Goal: Information Seeking & Learning: Check status

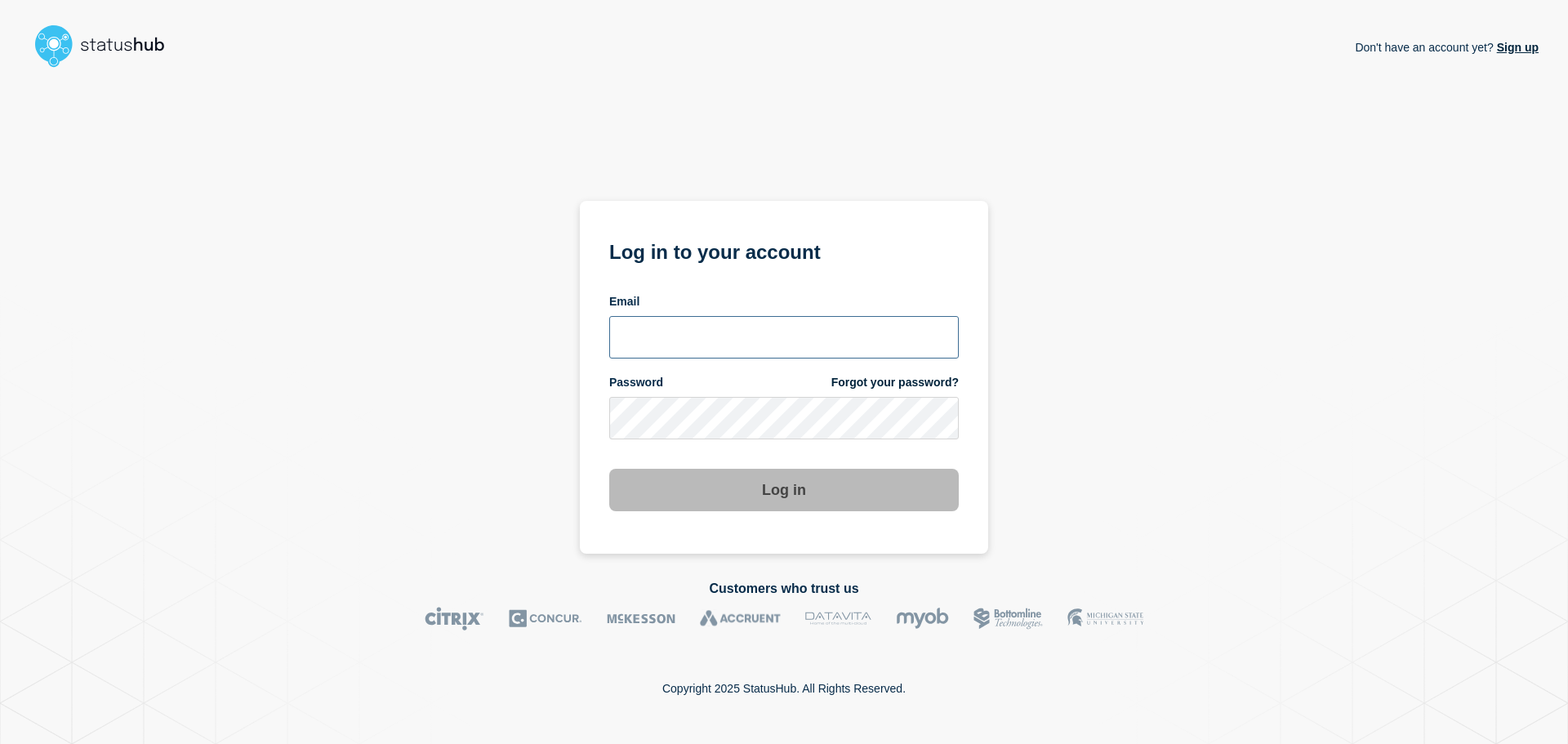
type input "[PERSON_NAME][EMAIL_ADDRESS][DOMAIN_NAME]"
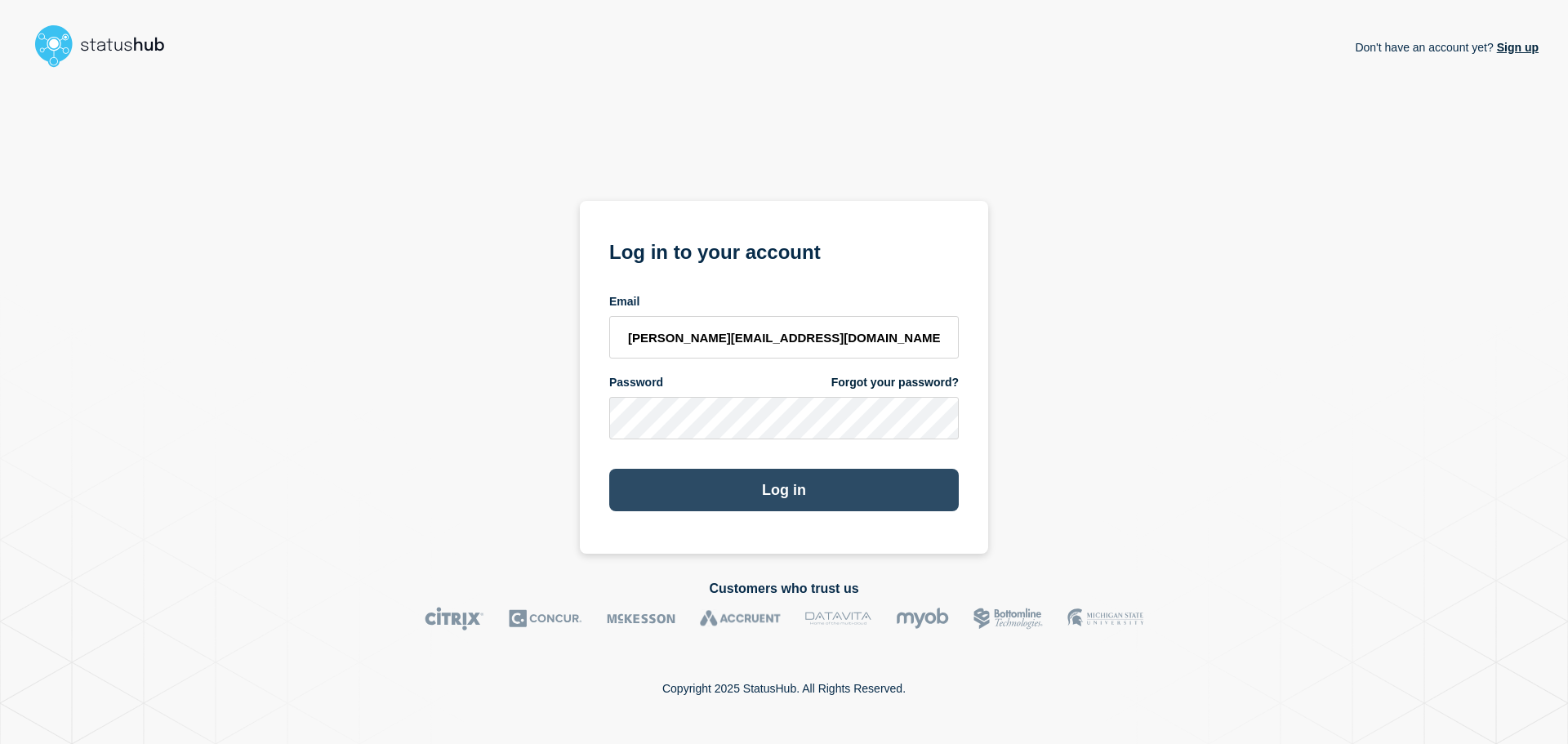
click at [760, 488] on button "Log in" at bounding box center [784, 490] width 350 height 42
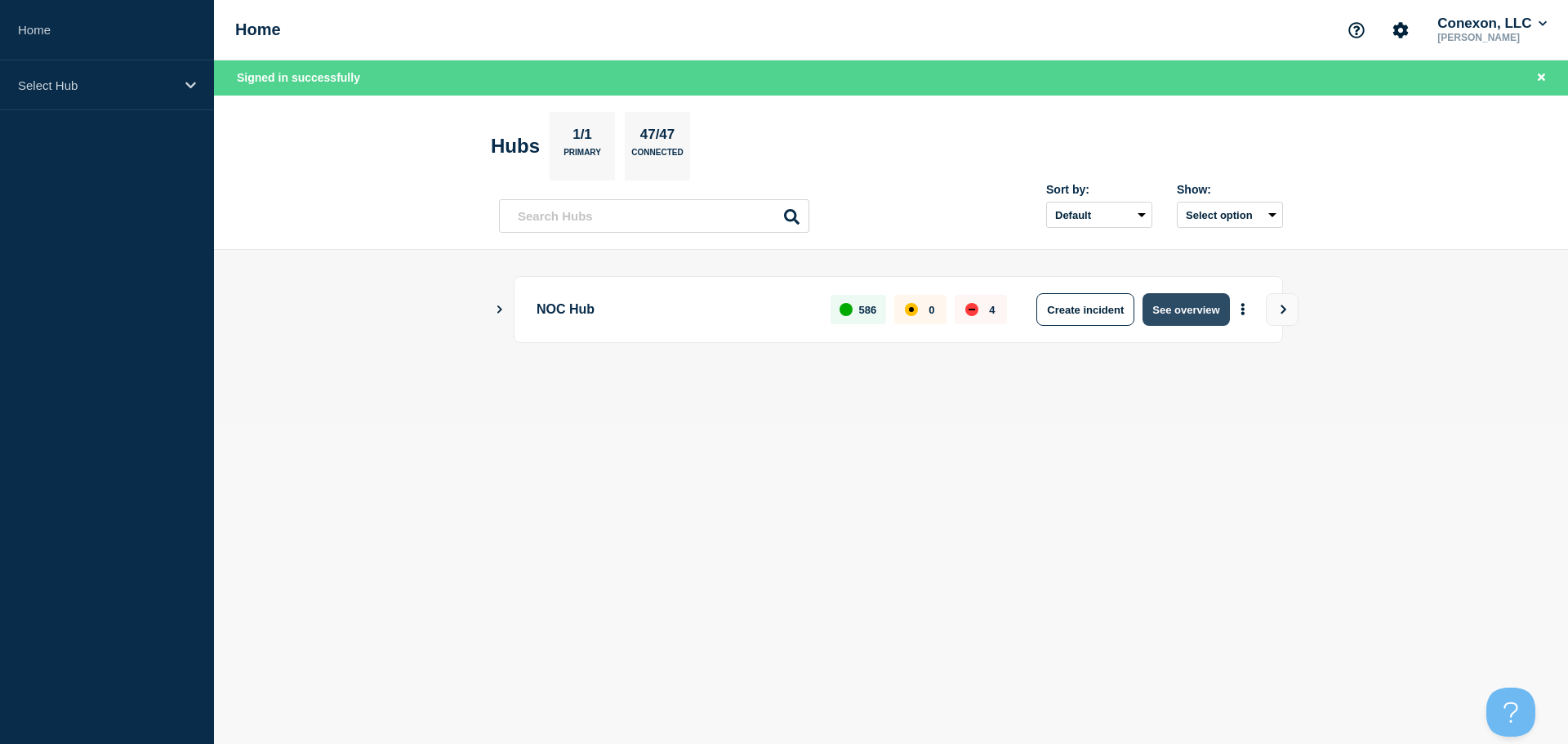
click at [1209, 310] on button "See overview" at bounding box center [1186, 309] width 86 height 32
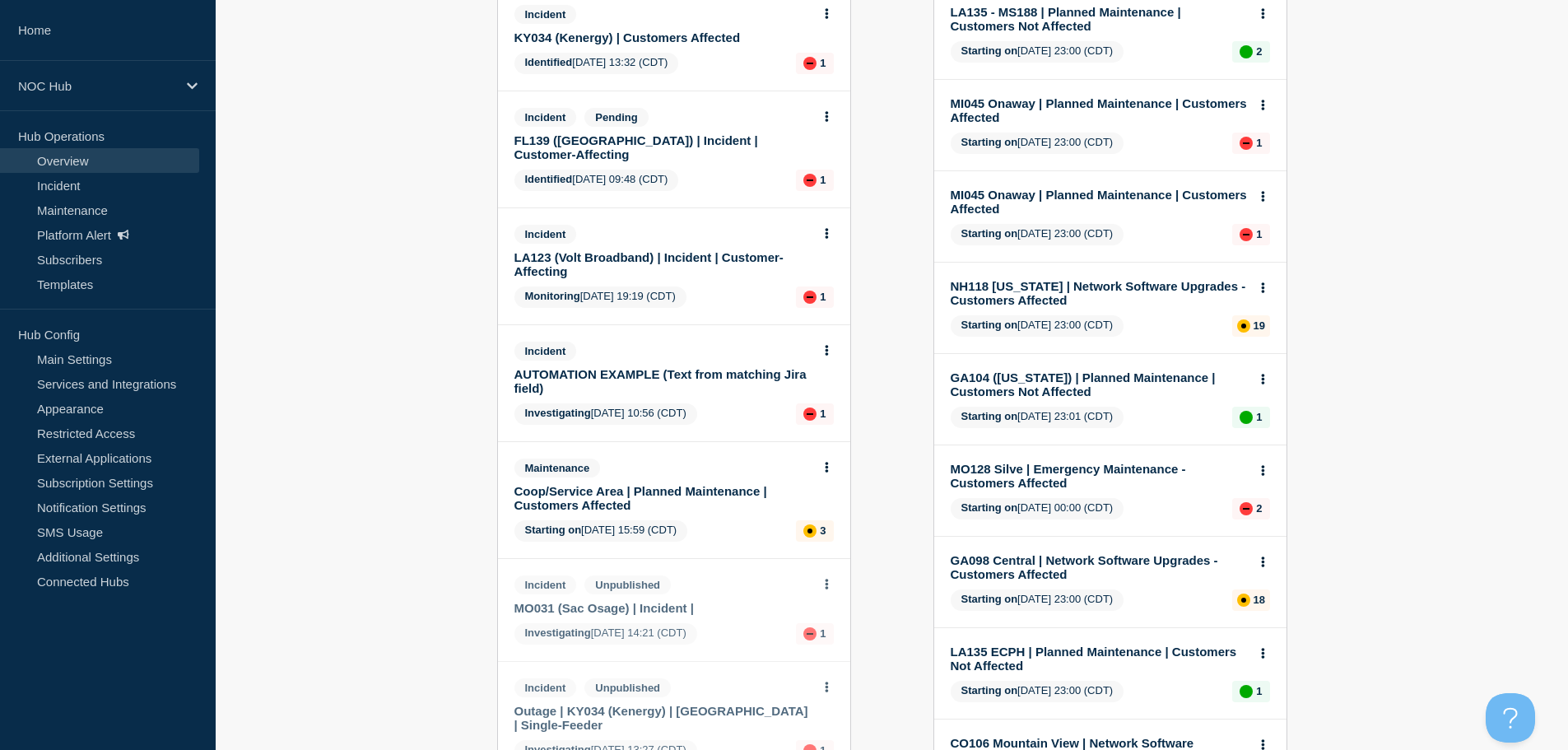
scroll to position [412, 0]
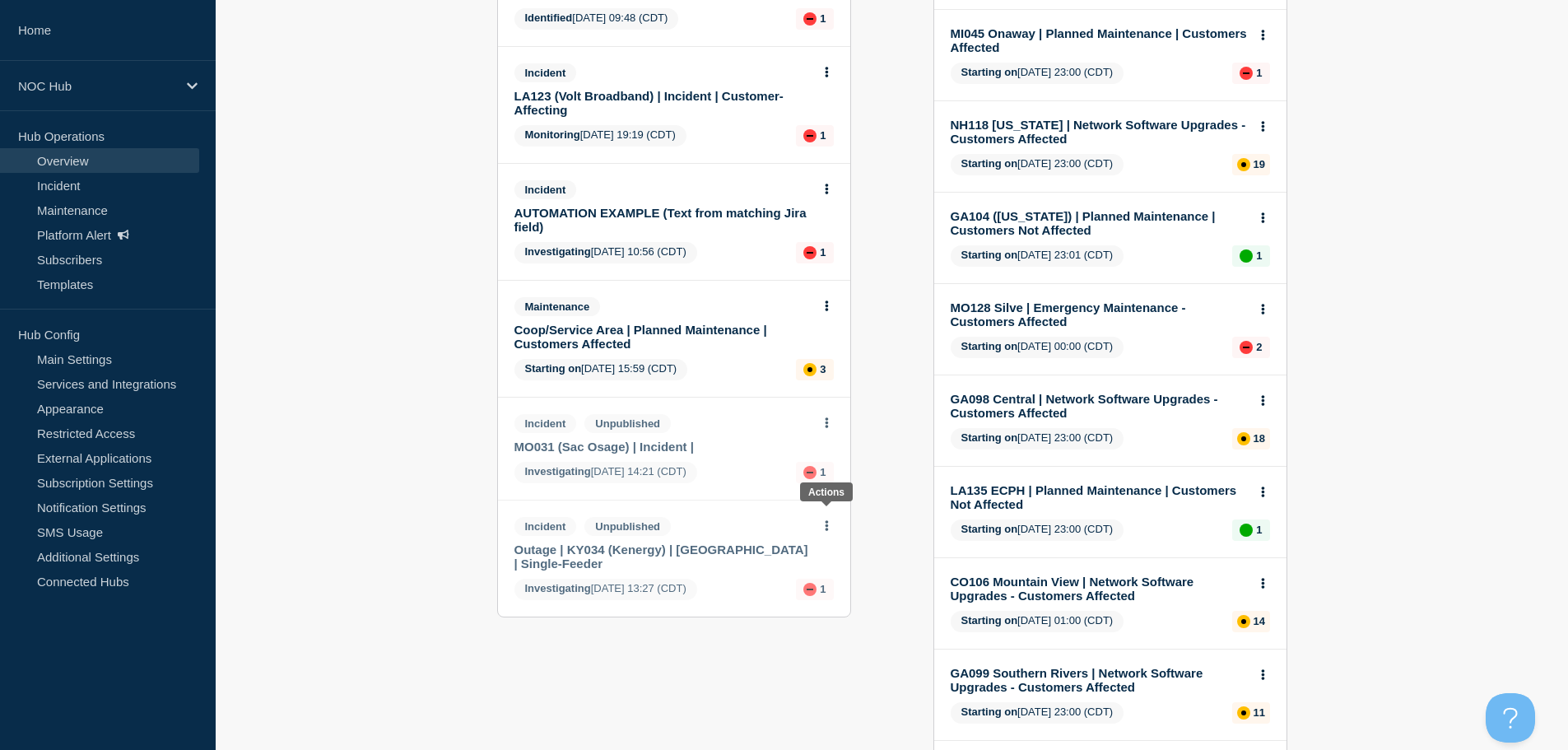
click at [828, 520] on icon at bounding box center [827, 525] width 4 height 11
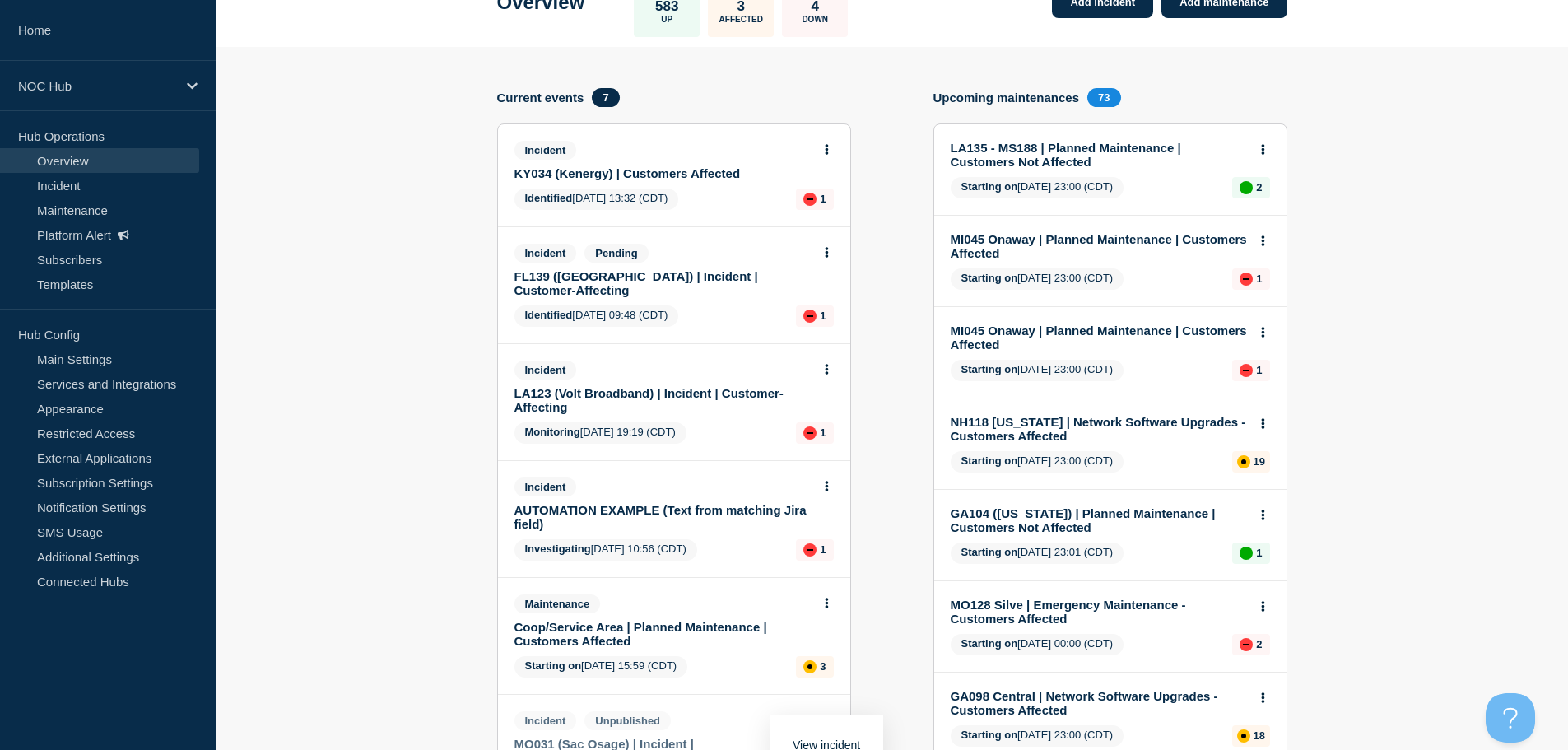
scroll to position [0, 0]
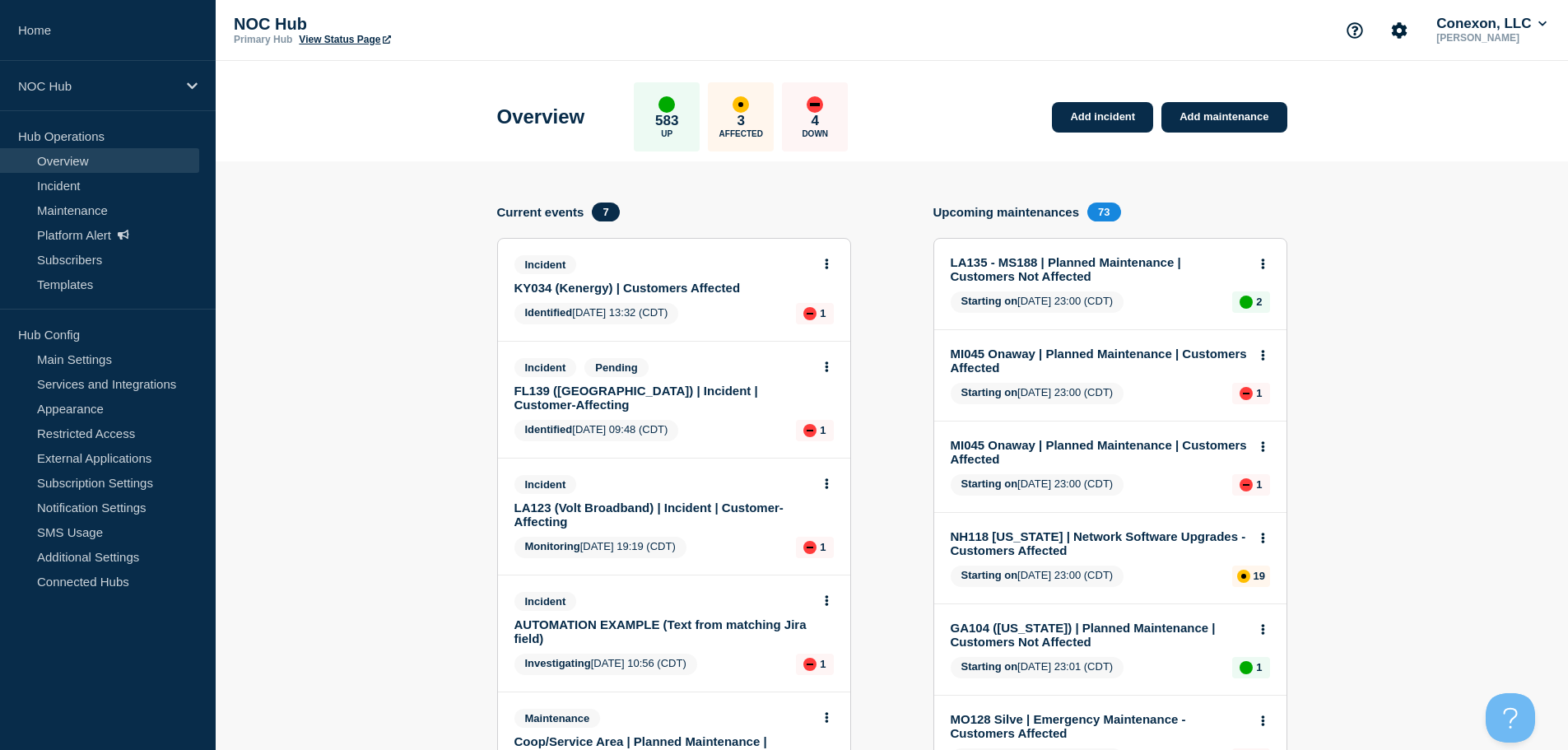
click at [894, 370] on div "Add incident Add maintenance Current events 7 Incident KY034 (Kenergy) | Custom…" at bounding box center [892, 716] width 790 height 1027
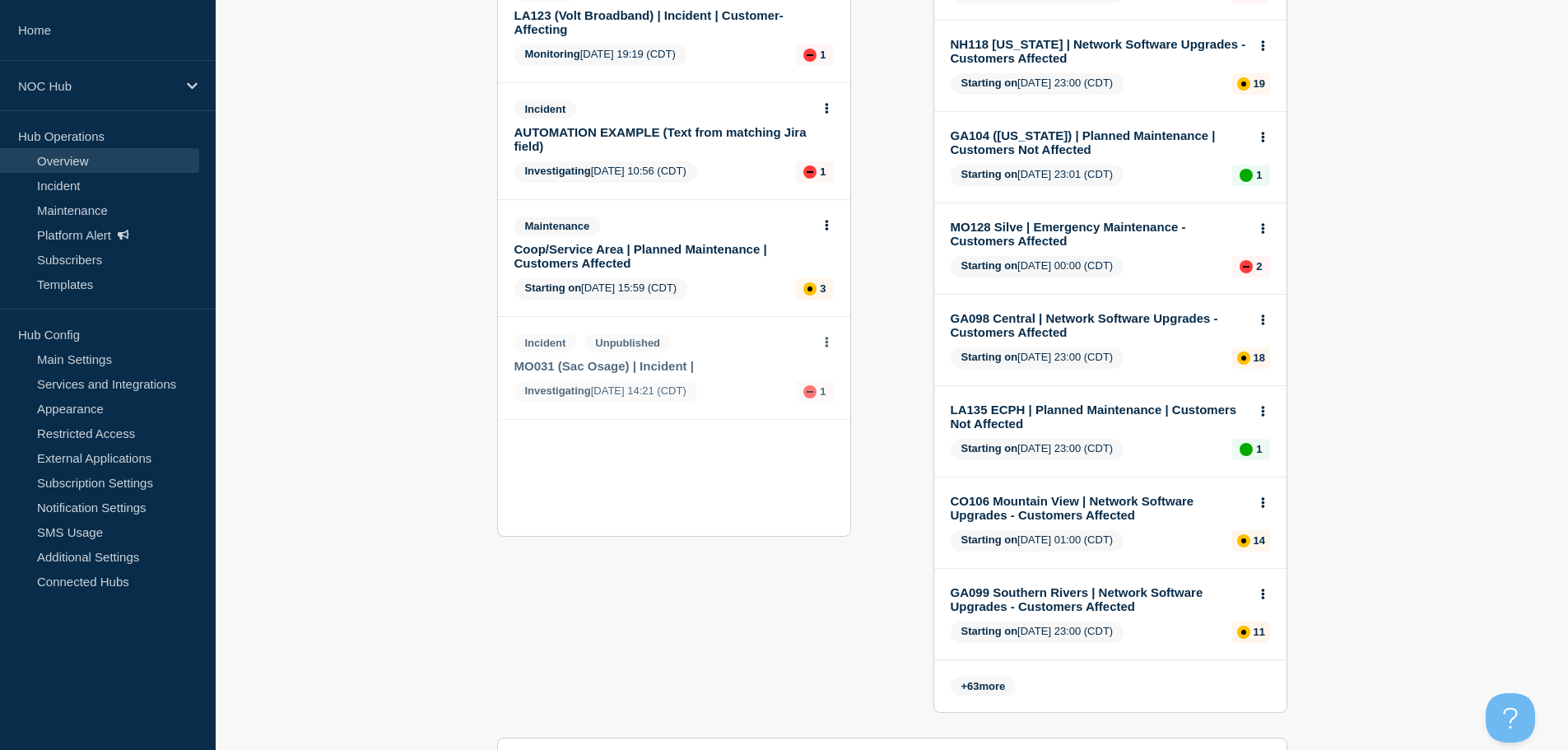
scroll to position [494, 0]
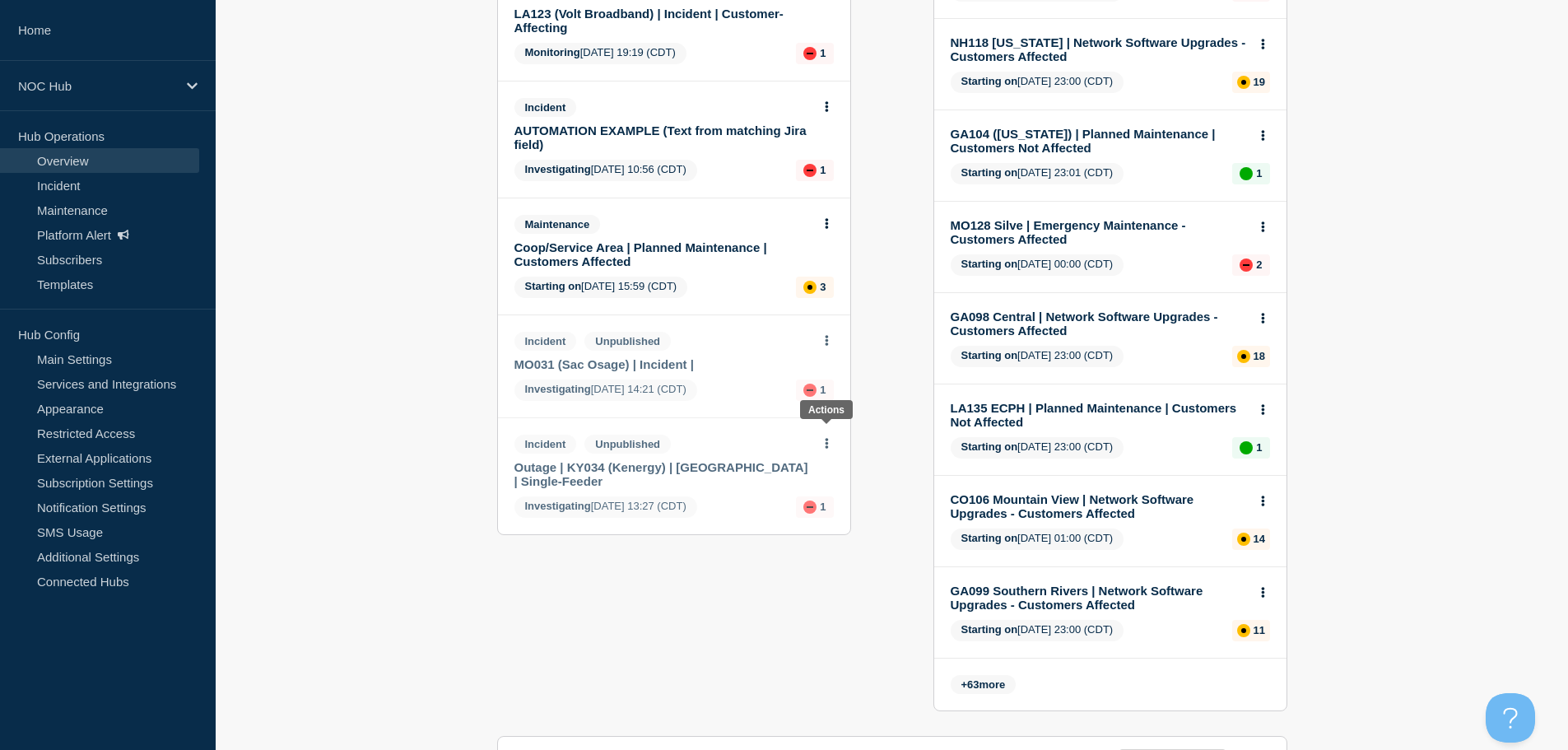
click at [826, 438] on icon at bounding box center [826, 443] width 3 height 11
click at [887, 387] on div "Add incident Add maintenance Current events 7 Incident KY034 (Kenergy) | Custom…" at bounding box center [892, 222] width 790 height 1027
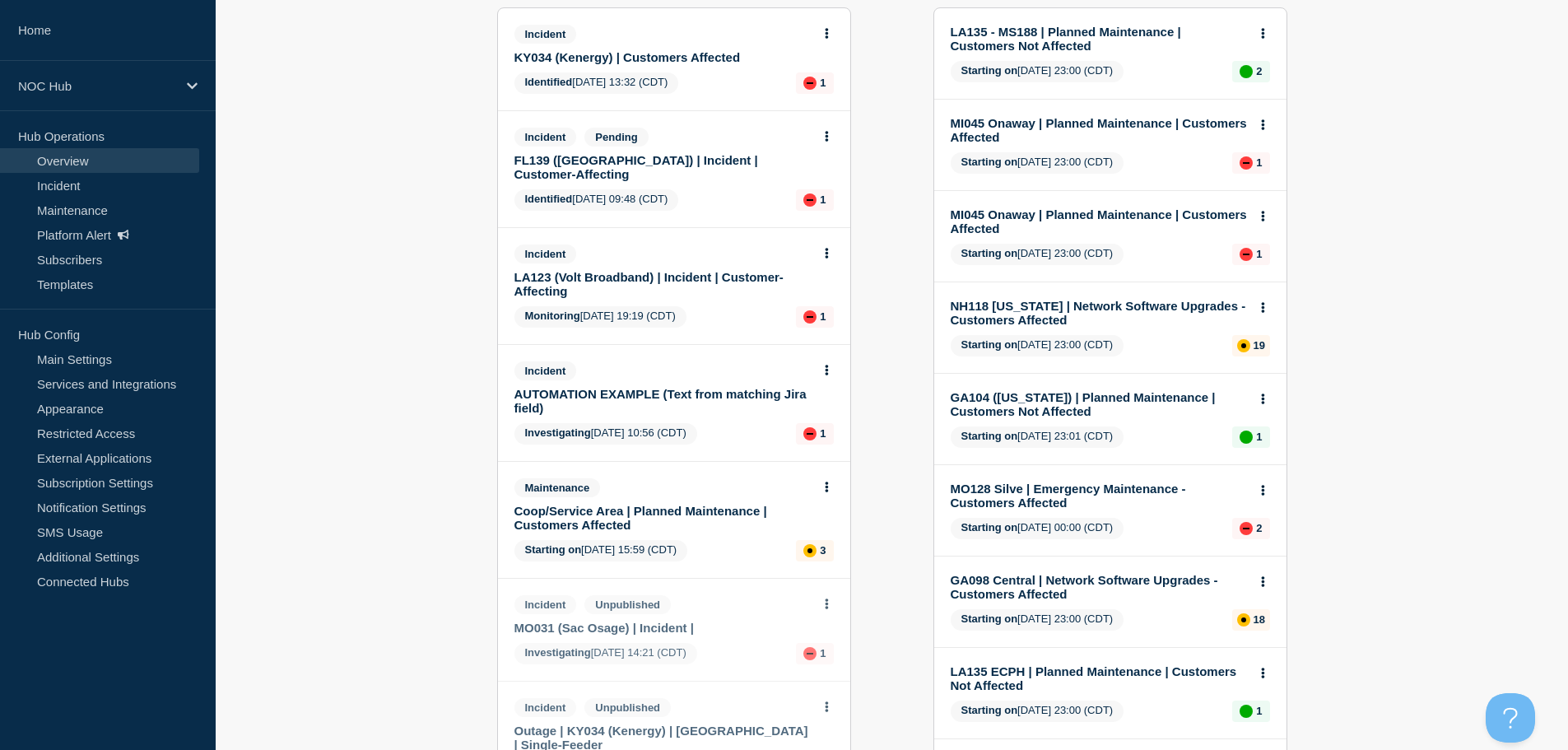
scroll to position [82, 0]
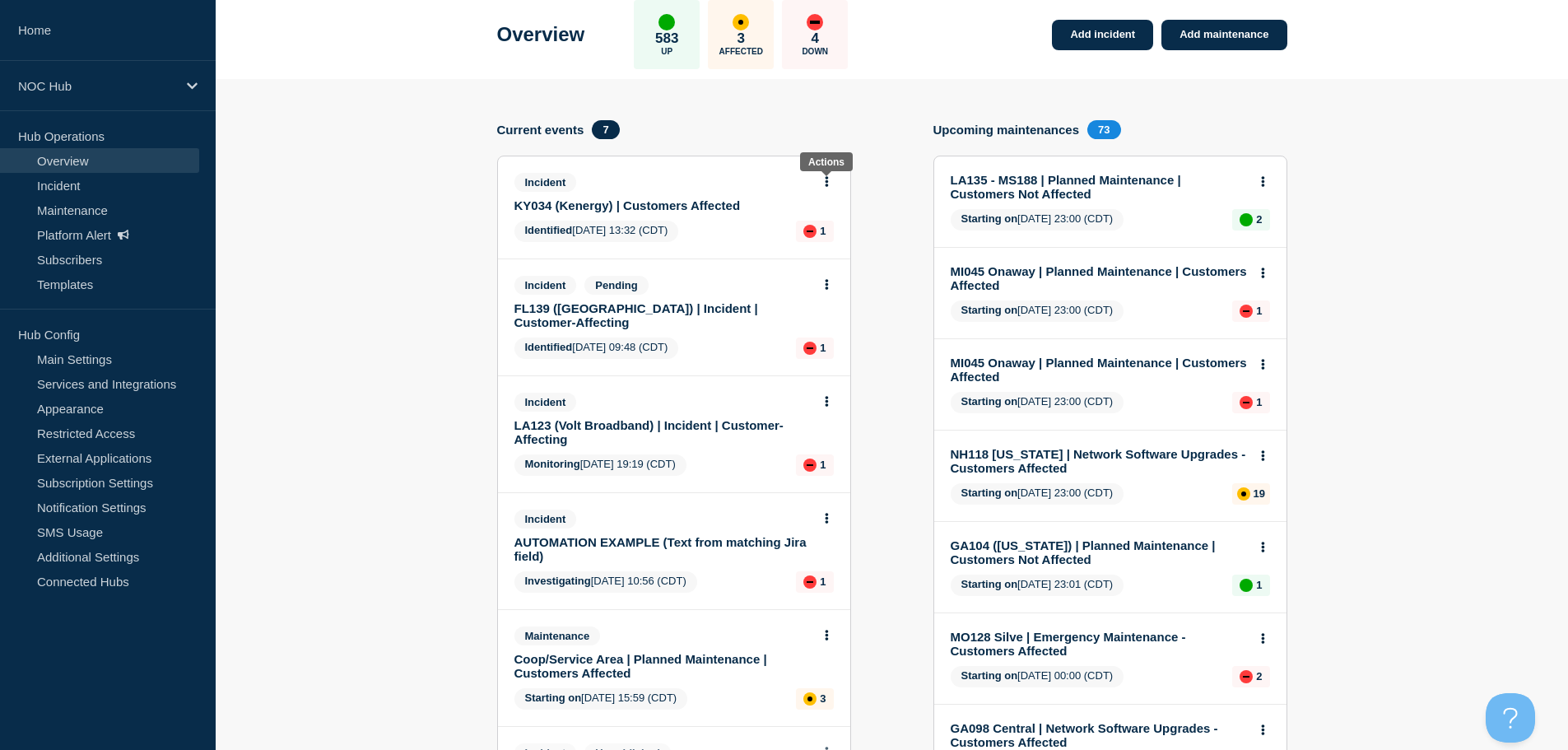
click at [822, 182] on button at bounding box center [827, 182] width 14 height 14
click at [823, 217] on link "View incident" at bounding box center [820, 221] width 67 height 13
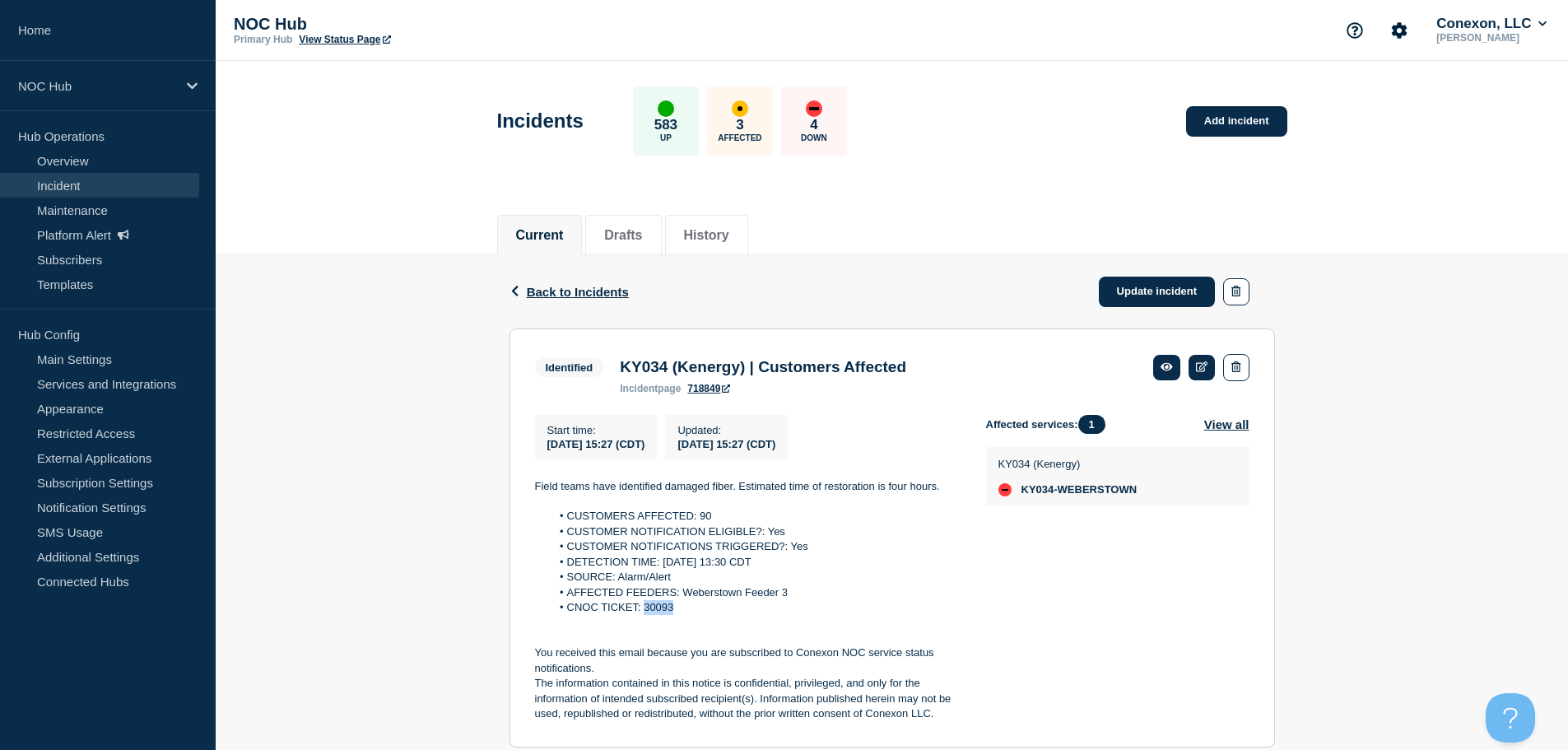
drag, startPoint x: 678, startPoint y: 609, endPoint x: 644, endPoint y: 609, distance: 34.0
click at [644, 609] on li "CNOC TICKET: 30093" at bounding box center [755, 608] width 409 height 15
copy li "30093"
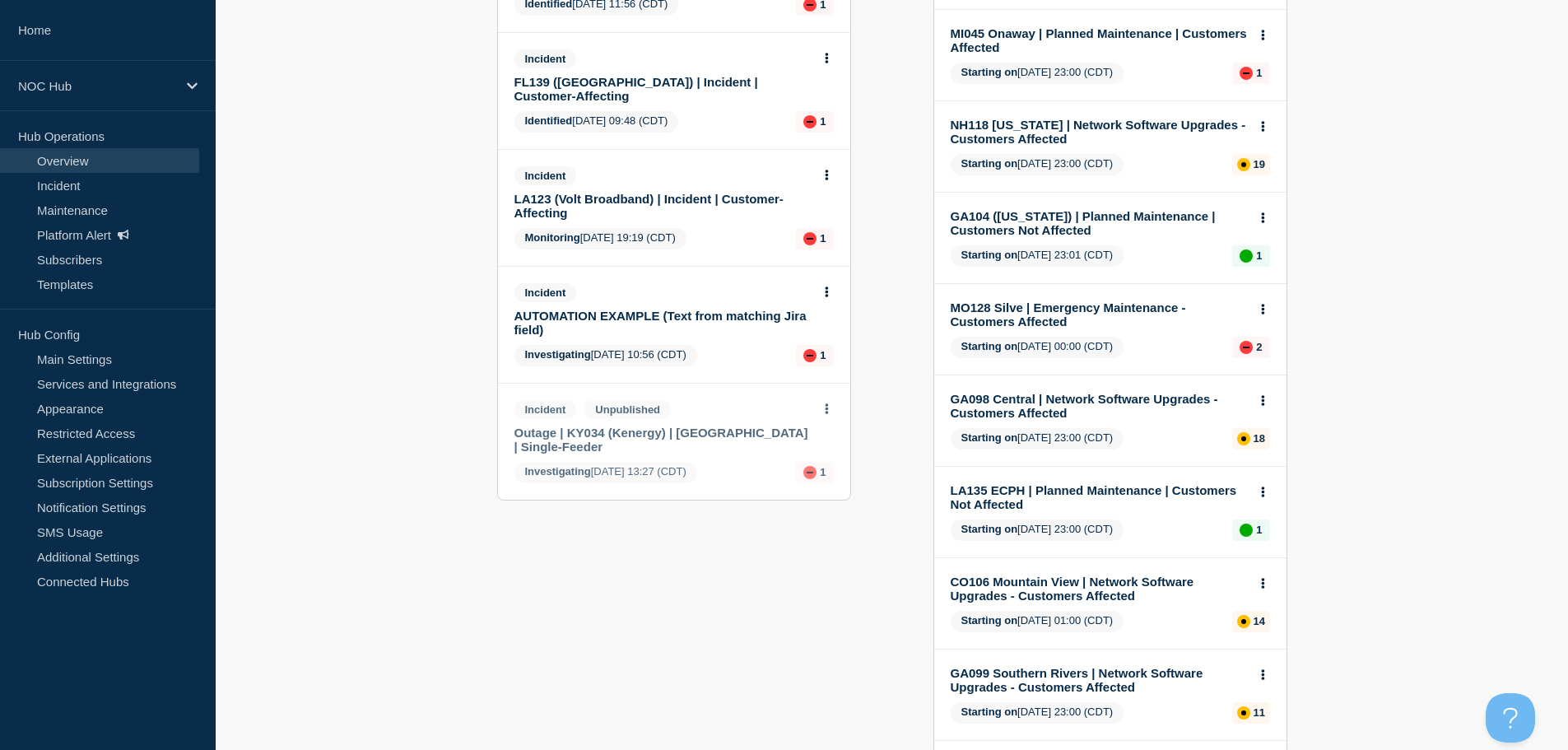
click at [822, 403] on button at bounding box center [827, 410] width 14 height 14
click at [830, 432] on link "View incident" at bounding box center [826, 434] width 67 height 13
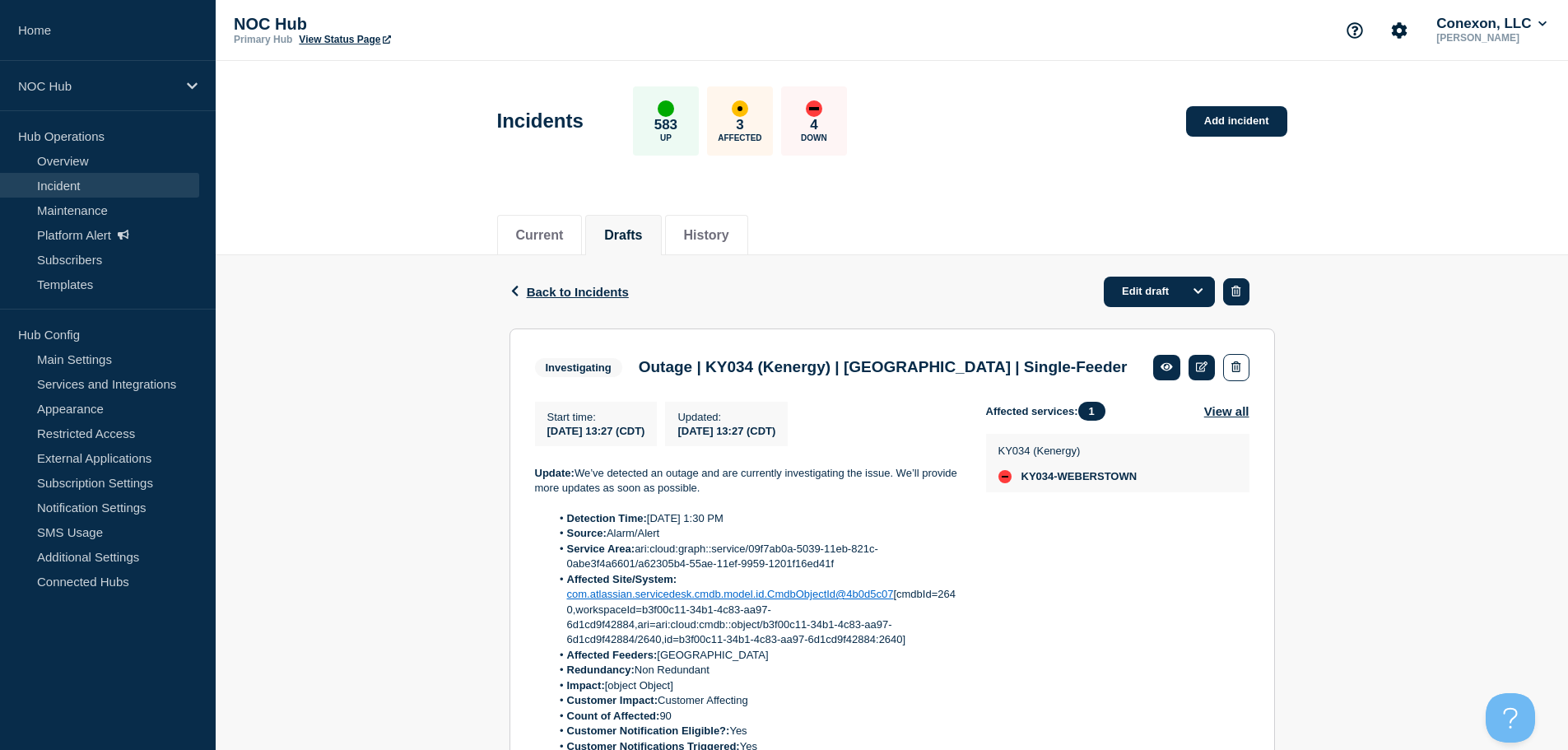
click at [1232, 298] on button "button" at bounding box center [1236, 291] width 26 height 27
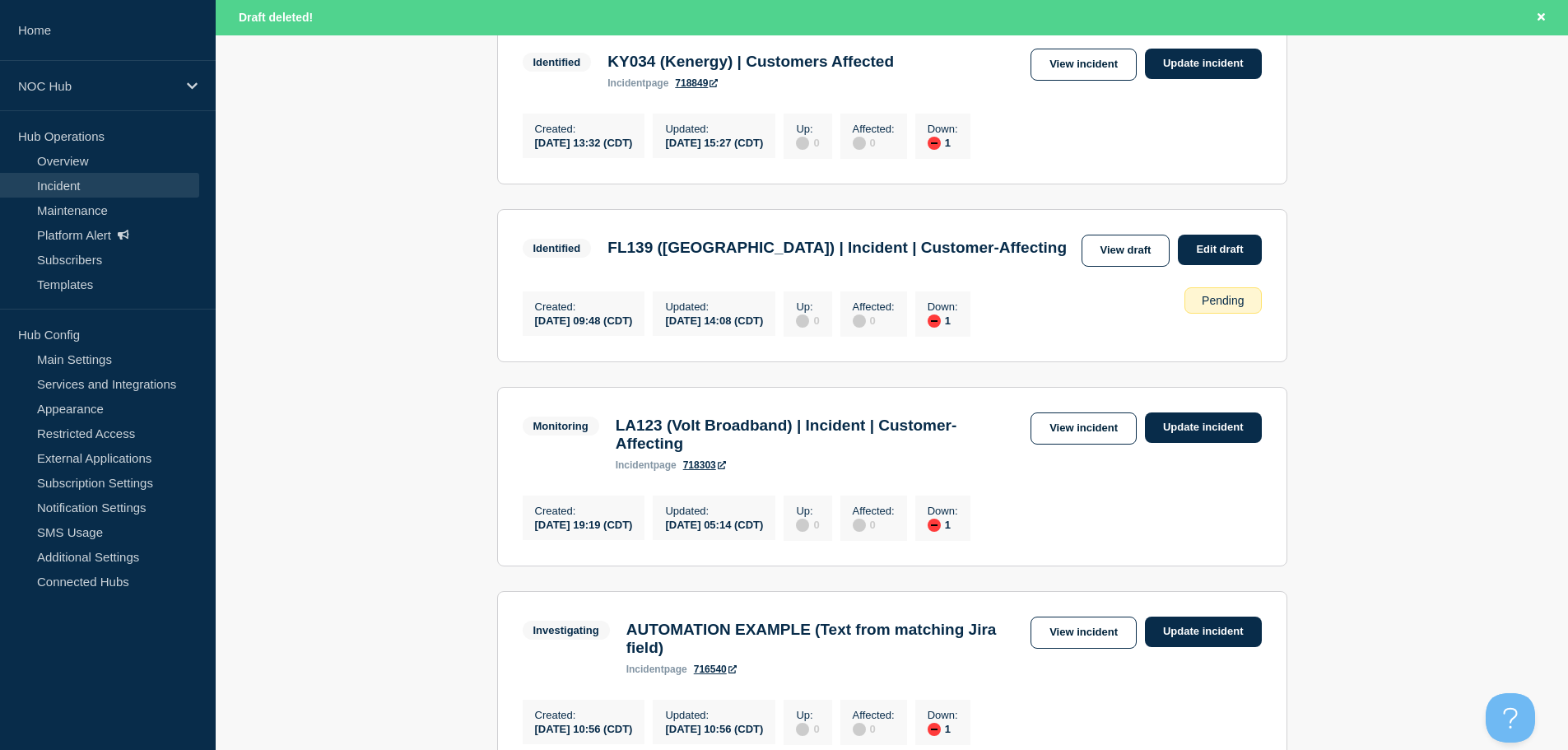
scroll to position [291, 0]
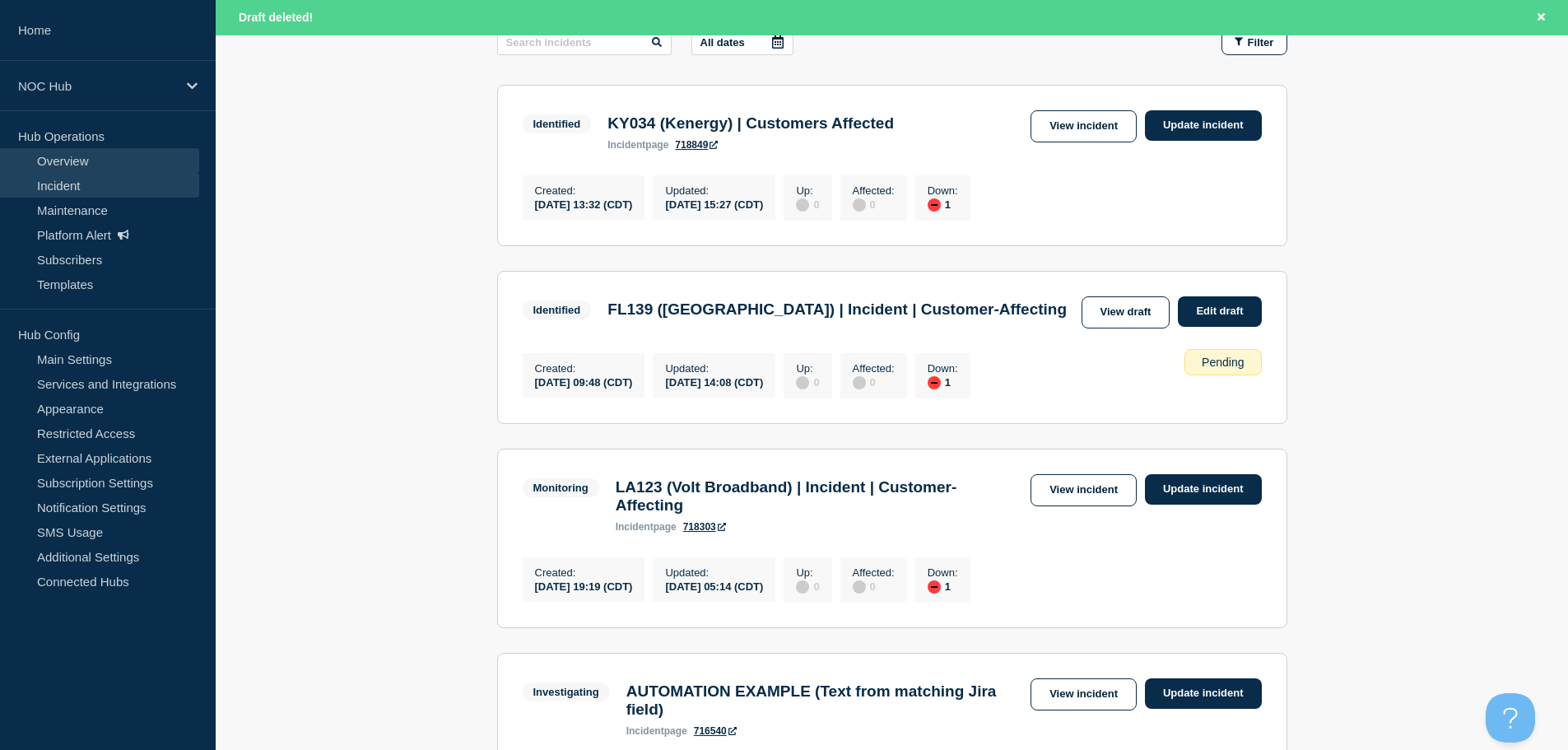
click at [46, 154] on link "Overview" at bounding box center [99, 160] width 199 height 25
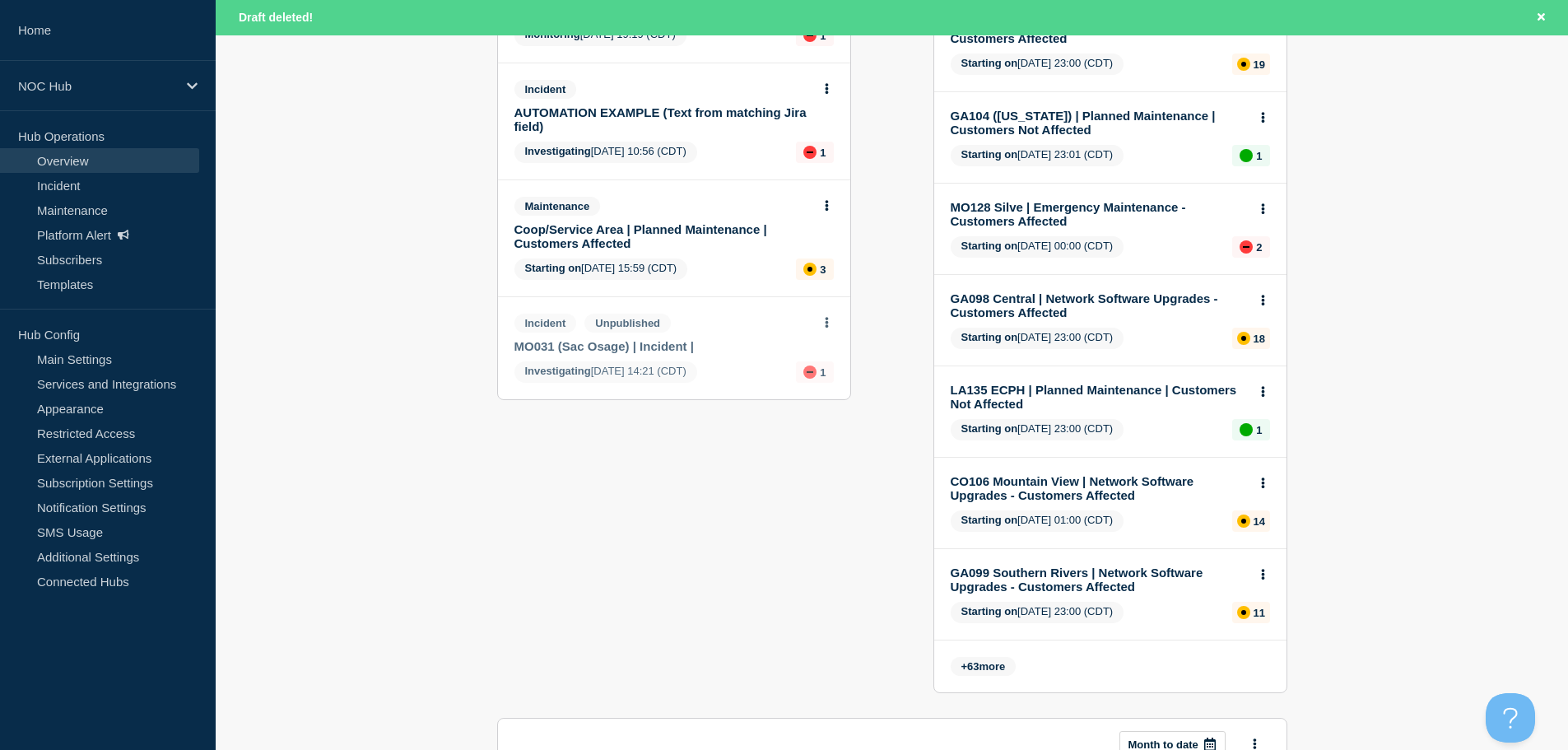
scroll to position [402, 0]
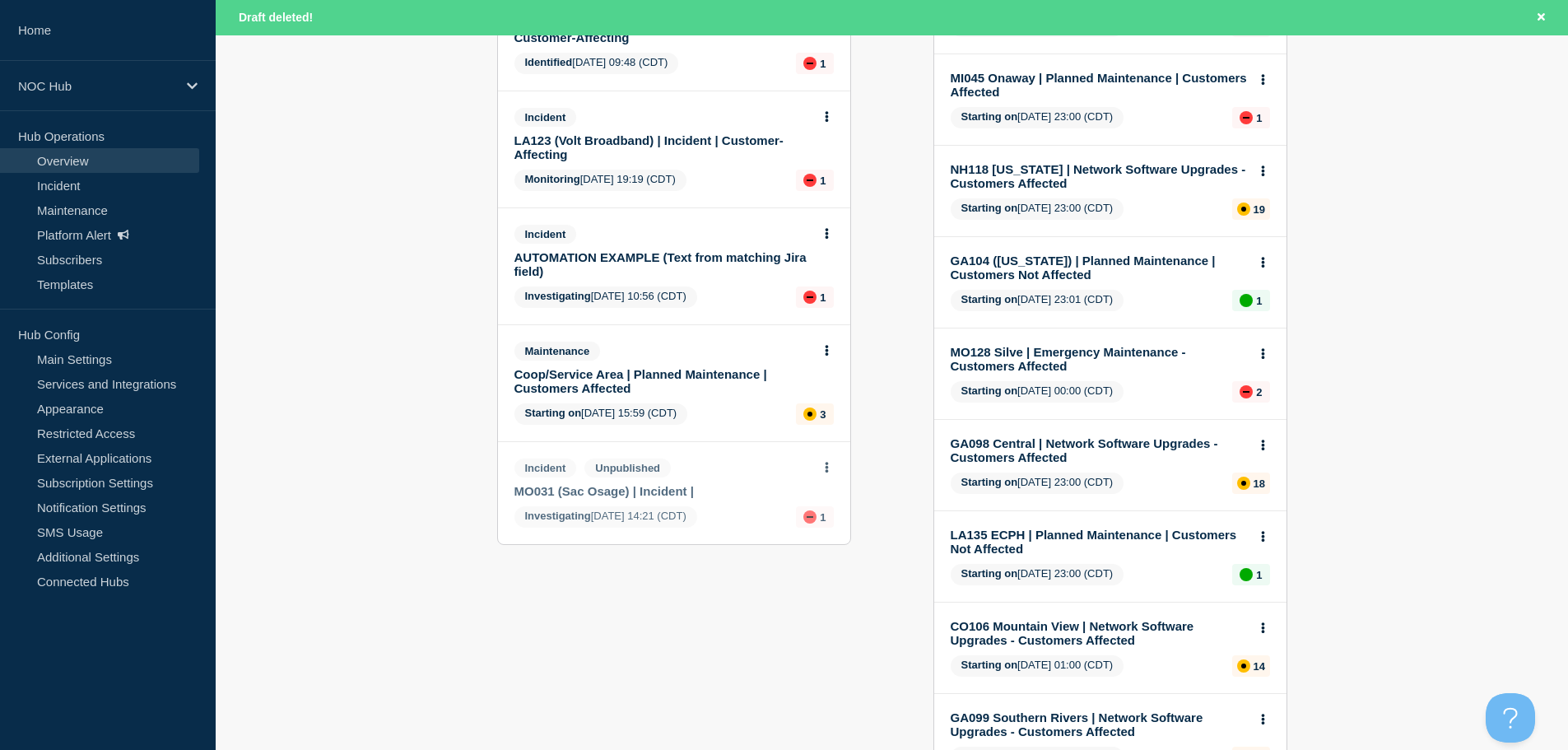
click at [829, 461] on button at bounding box center [827, 468] width 14 height 14
click at [828, 492] on link "View incident" at bounding box center [826, 493] width 67 height 13
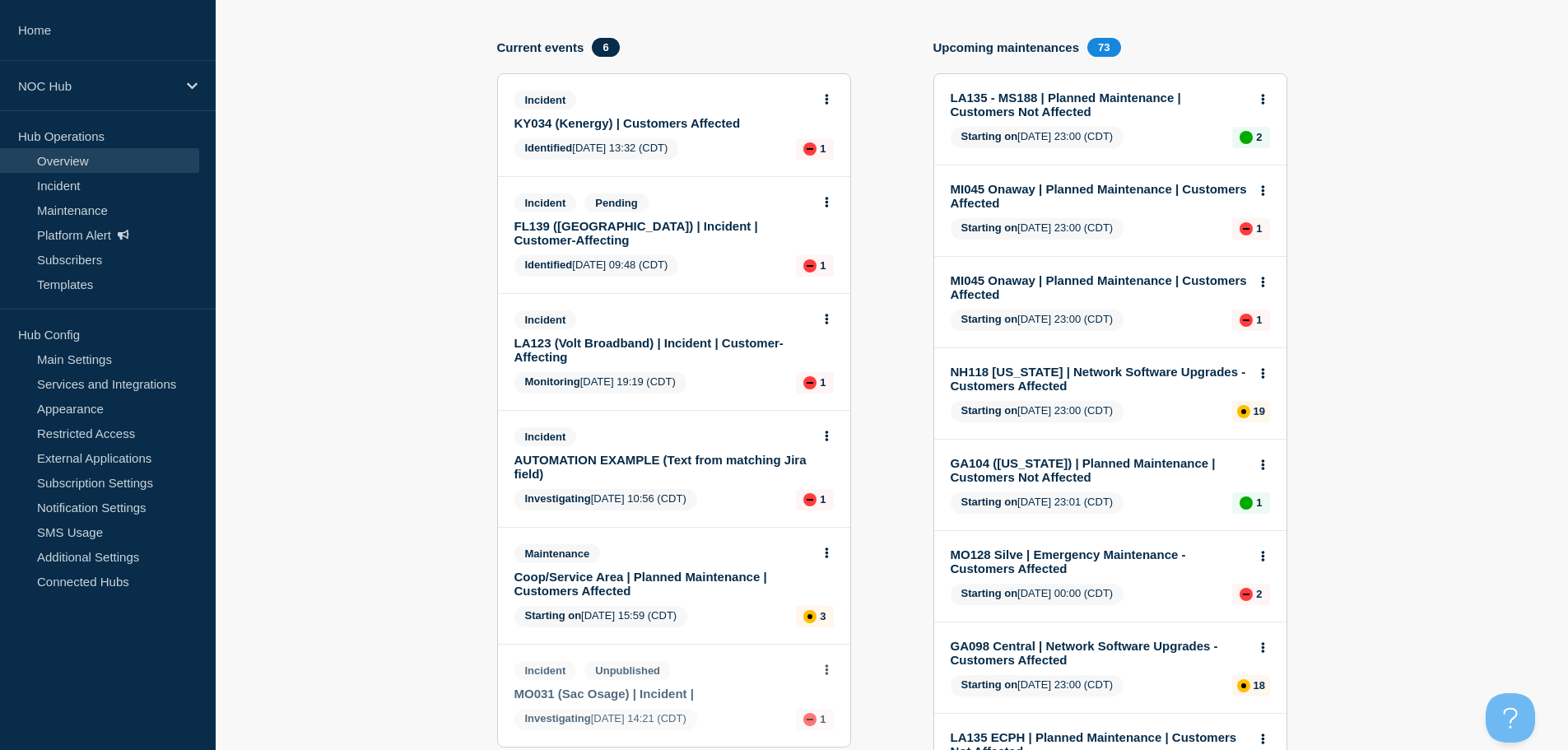
scroll to position [329, 0]
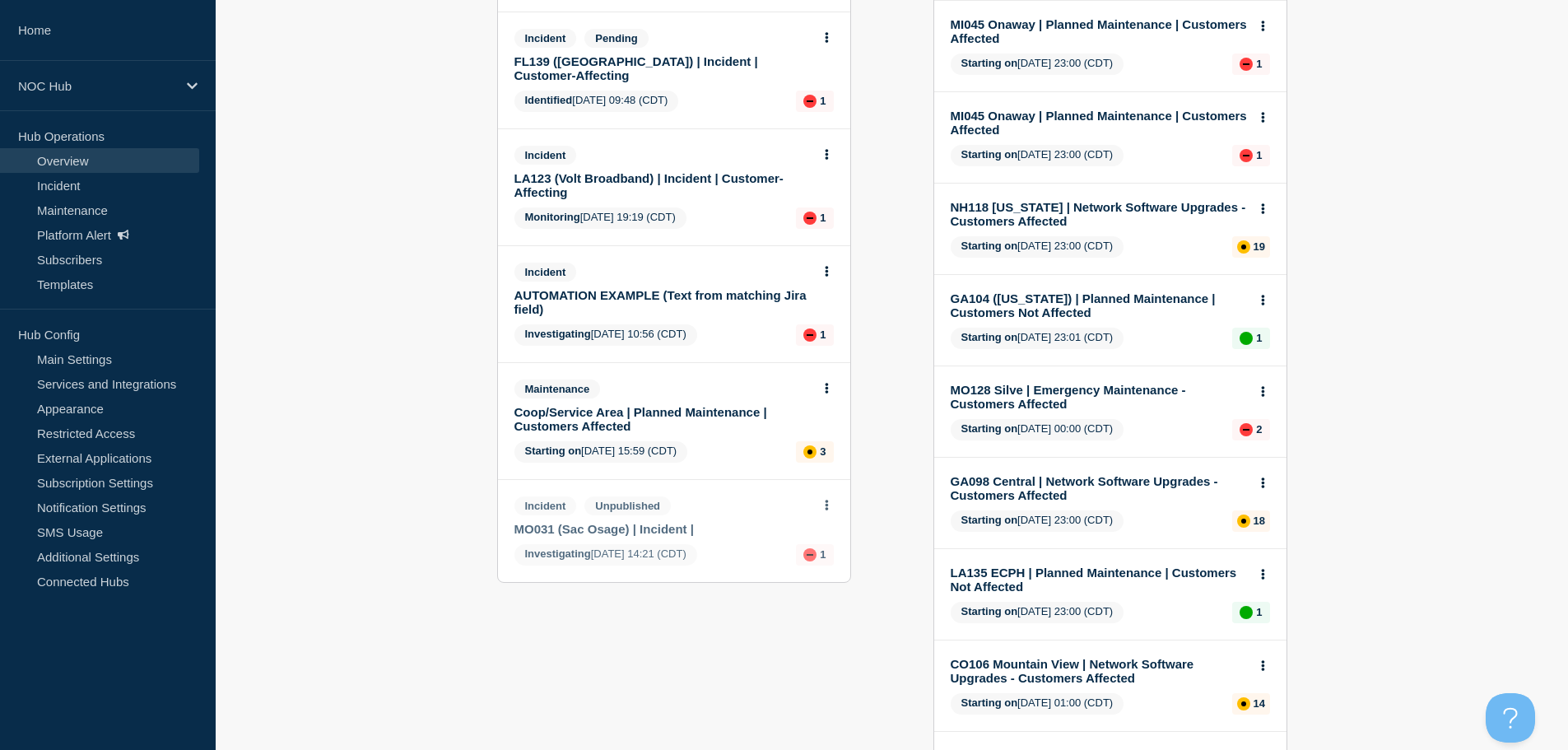
click at [825, 500] on icon at bounding box center [826, 505] width 3 height 11
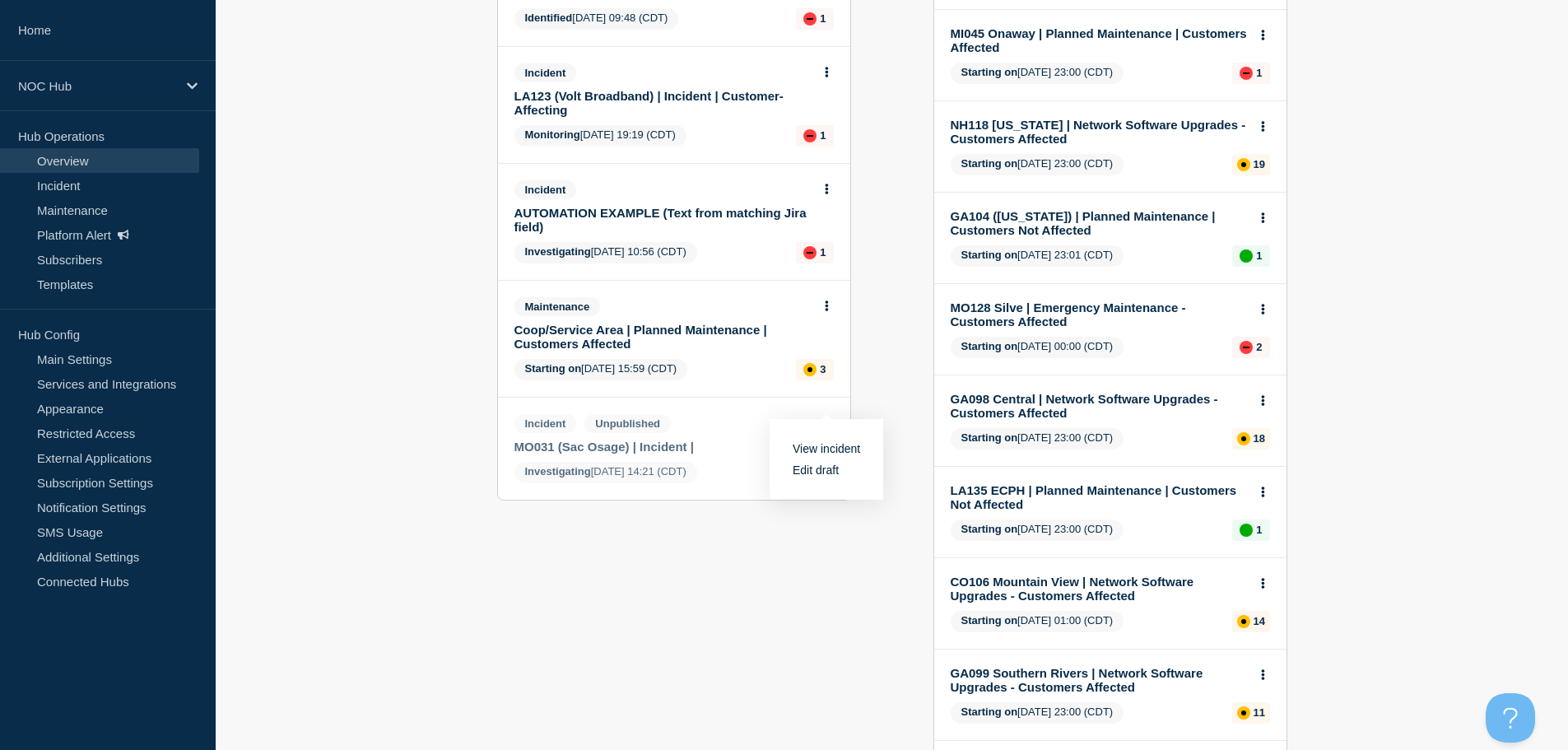
click at [830, 451] on link "View incident" at bounding box center [826, 448] width 67 height 13
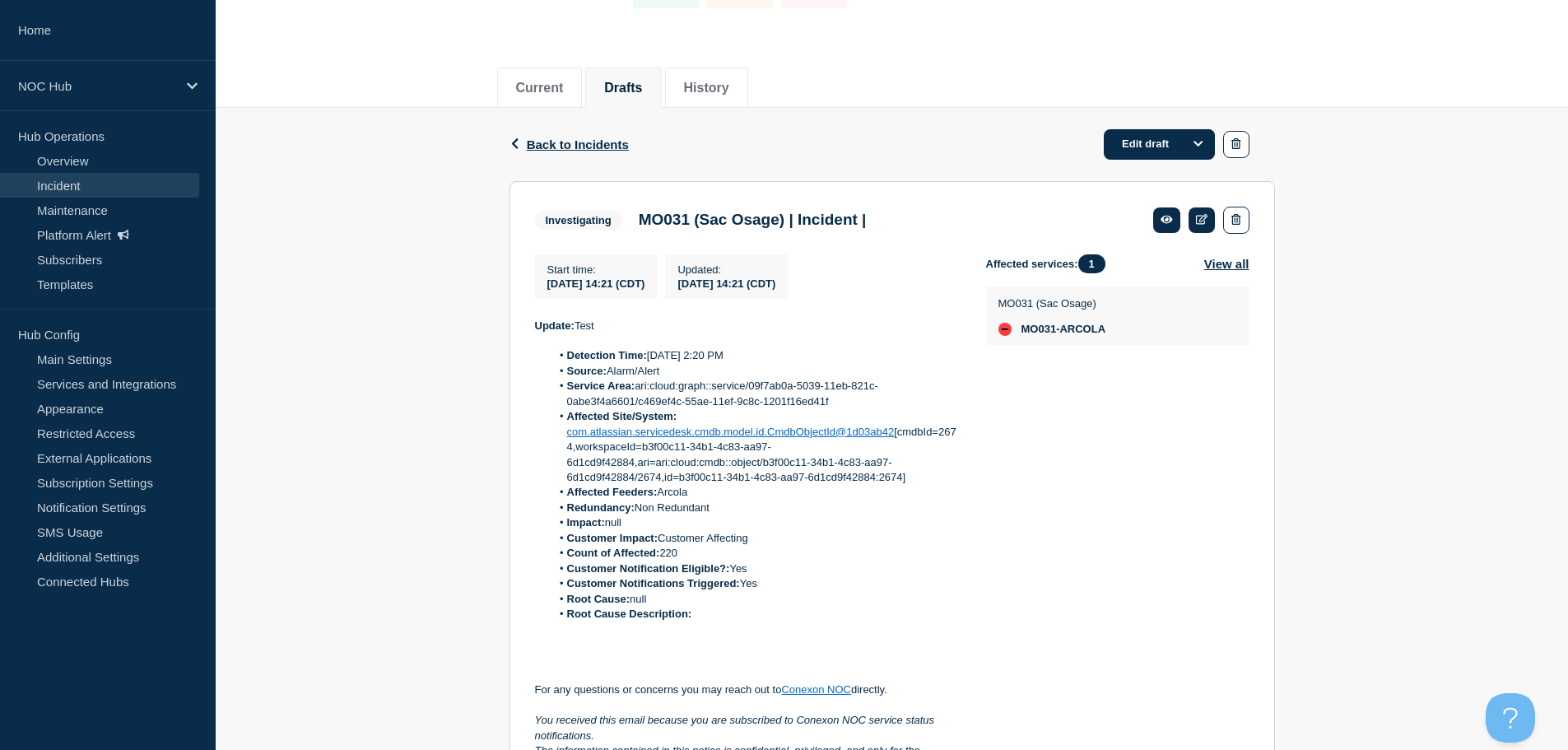
scroll to position [145, 0]
click at [1230, 145] on button "button" at bounding box center [1236, 145] width 26 height 27
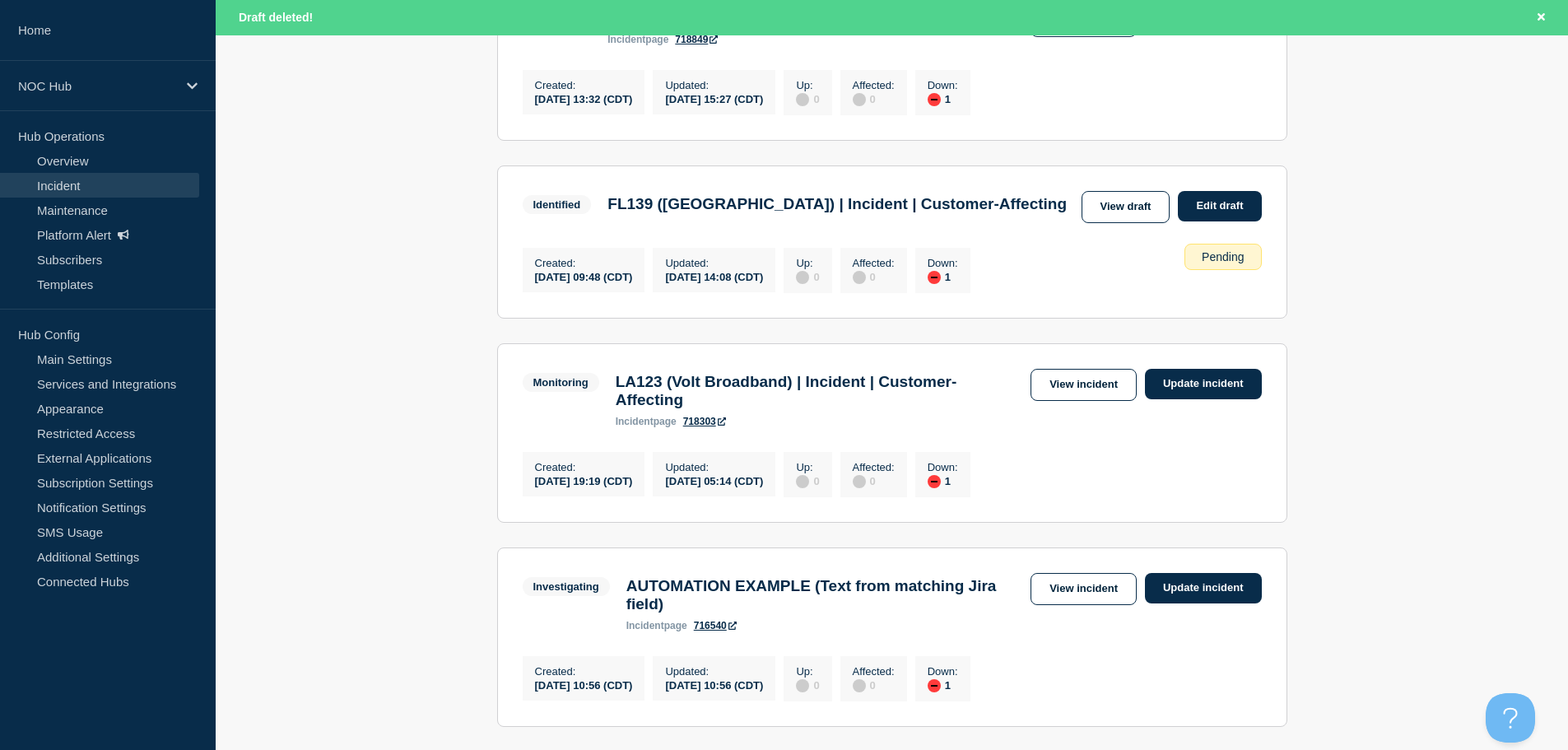
scroll to position [208, 0]
